Goal: Information Seeking & Learning: Learn about a topic

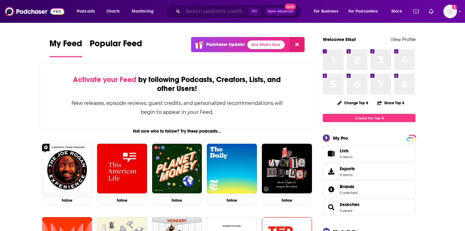
click at [192, 7] on input "Search podcasts, credits, & more..." at bounding box center [216, 11] width 66 height 10
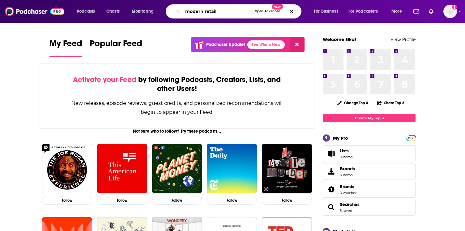
type input "modern retail"
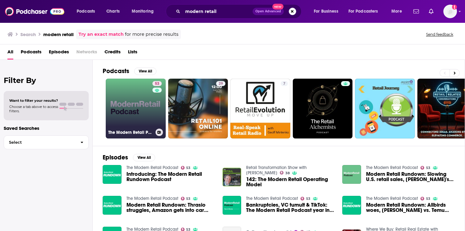
click at [123, 105] on link "53 The Modern Retail Podcast" at bounding box center [136, 109] width 60 height 60
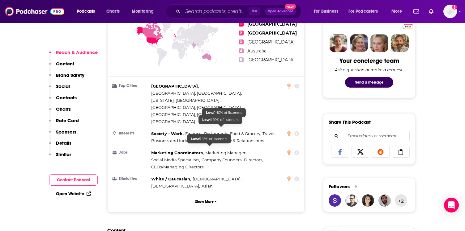
scroll to position [305, 0]
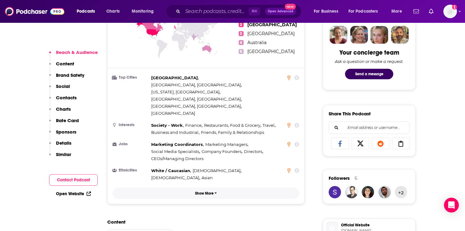
click at [205, 192] on p "Show More" at bounding box center [204, 194] width 19 height 4
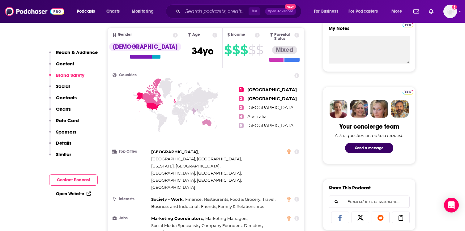
scroll to position [0, 0]
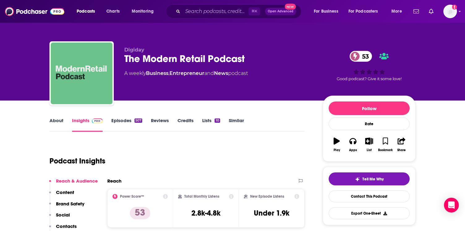
click at [126, 124] on link "Episodes 507" at bounding box center [126, 125] width 31 height 14
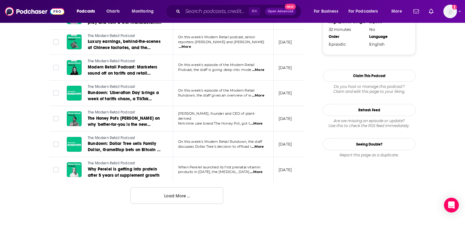
scroll to position [636, 0]
click at [180, 197] on button "Load More ..." at bounding box center [176, 195] width 93 height 17
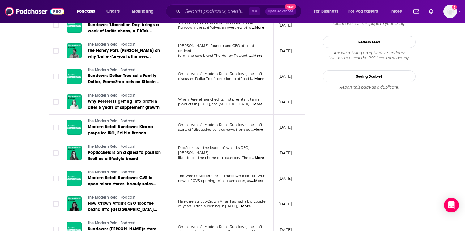
scroll to position [721, 0]
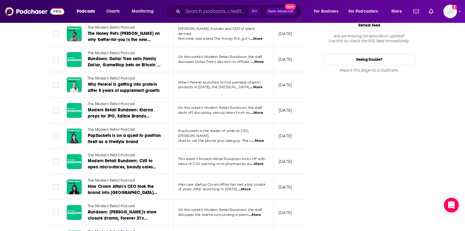
click at [263, 139] on span "...More" at bounding box center [258, 141] width 12 height 5
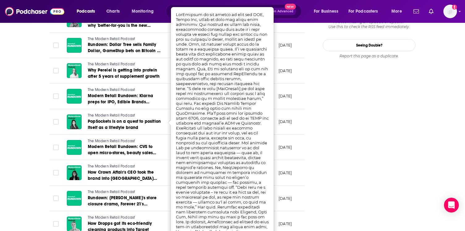
scroll to position [735, 0]
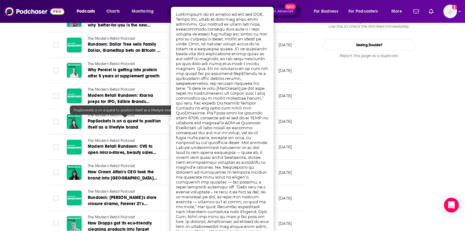
click at [149, 125] on link "PopSockets is on a quest to position itself as a lifestyle brand" at bounding box center [125, 124] width 74 height 12
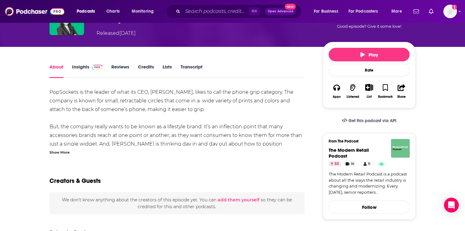
scroll to position [72, 0]
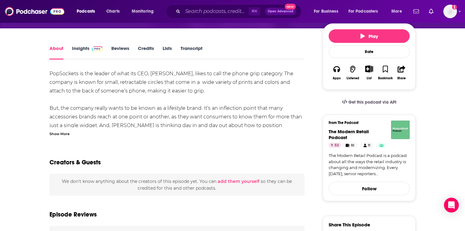
click at [60, 136] on div "Show More" at bounding box center [59, 134] width 20 height 6
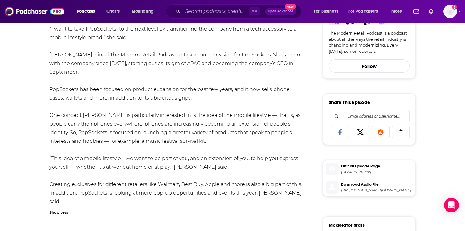
scroll to position [195, 0]
